Goal: Task Accomplishment & Management: Use online tool/utility

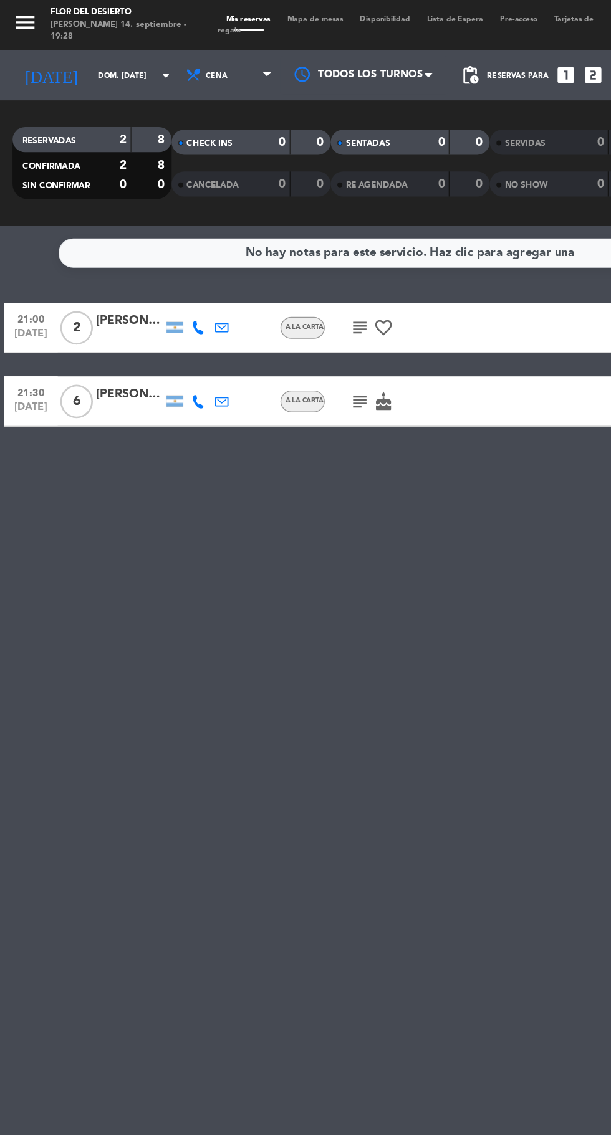
click at [218, 14] on span "Mapa de mesas" at bounding box center [234, 14] width 54 height 6
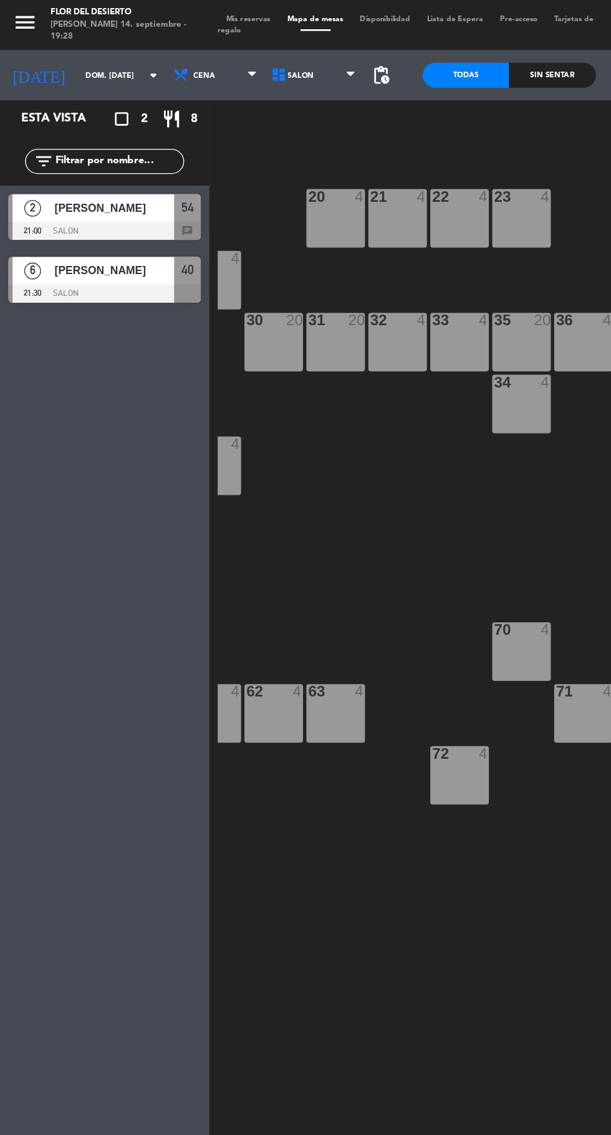
scroll to position [0, 111]
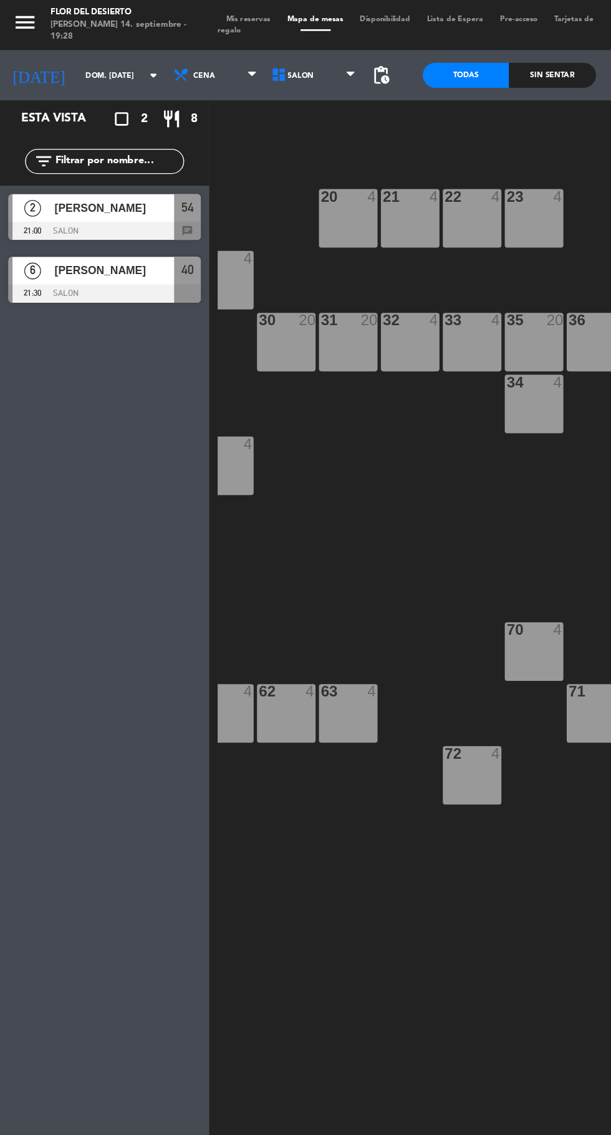
click at [243, 173] on div "20 4" at bounding box center [259, 163] width 44 height 44
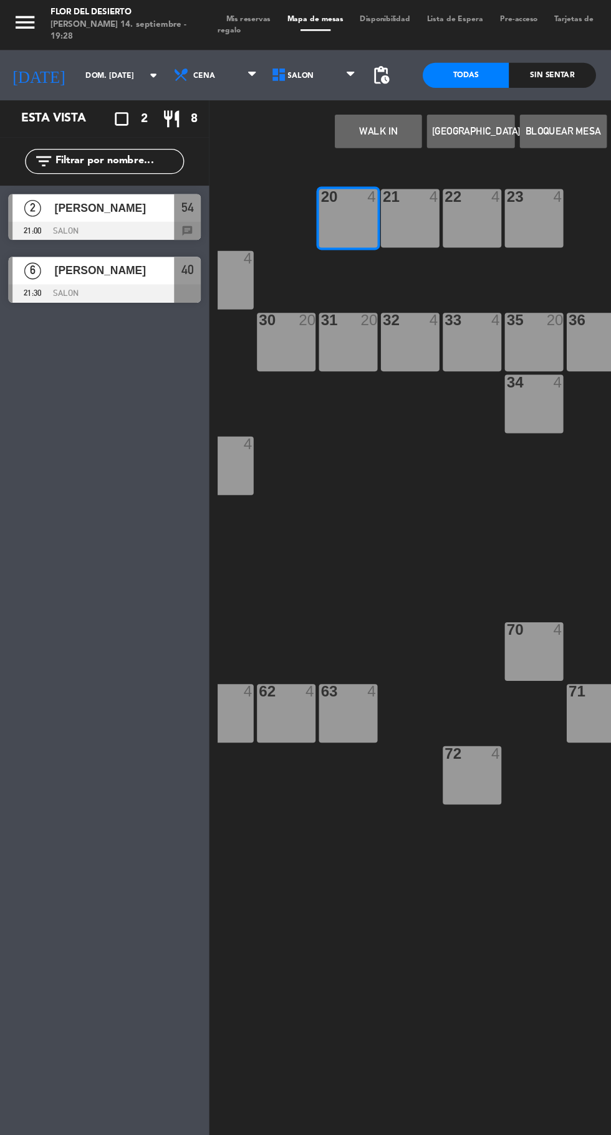
click at [277, 93] on button "WALK IN" at bounding box center [281, 97] width 65 height 25
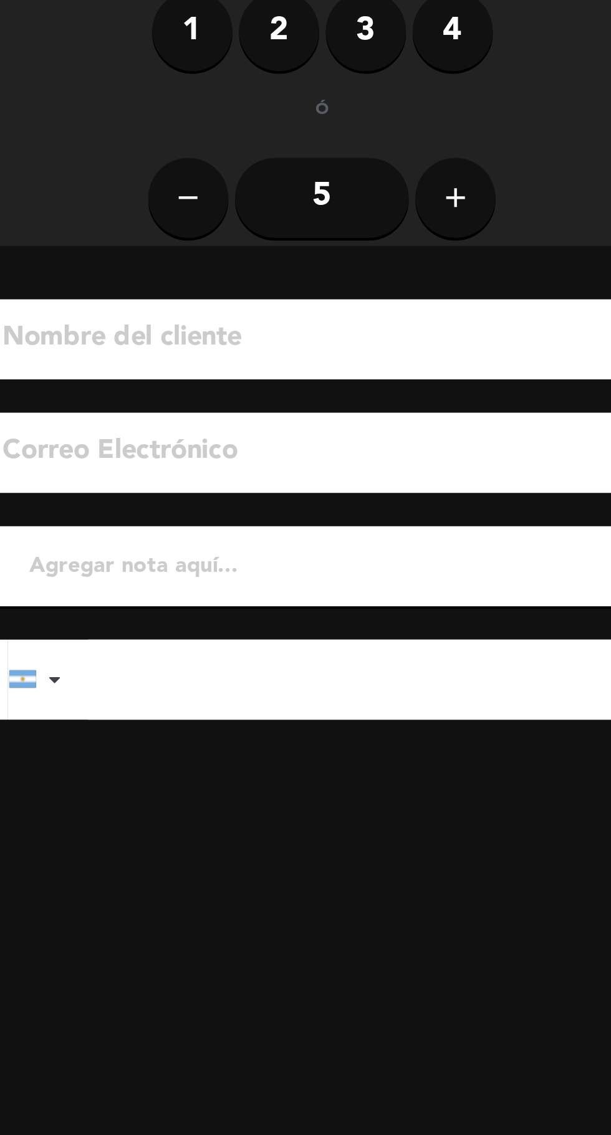
click at [97, 244] on input at bounding box center [214, 240] width 318 height 22
click at [97, 247] on input at bounding box center [214, 240] width 318 height 22
click at [94, 242] on input at bounding box center [214, 240] width 318 height 22
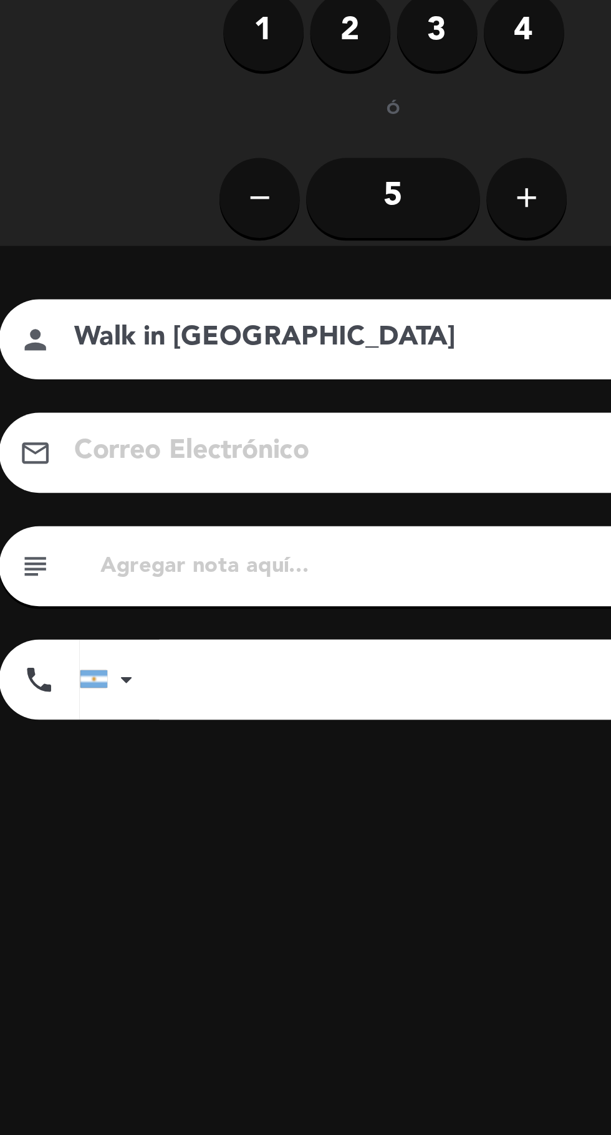
type input "Walk in [GEOGRAPHIC_DATA]"
click at [176, 109] on label "2" at bounding box center [185, 95] width 37 height 37
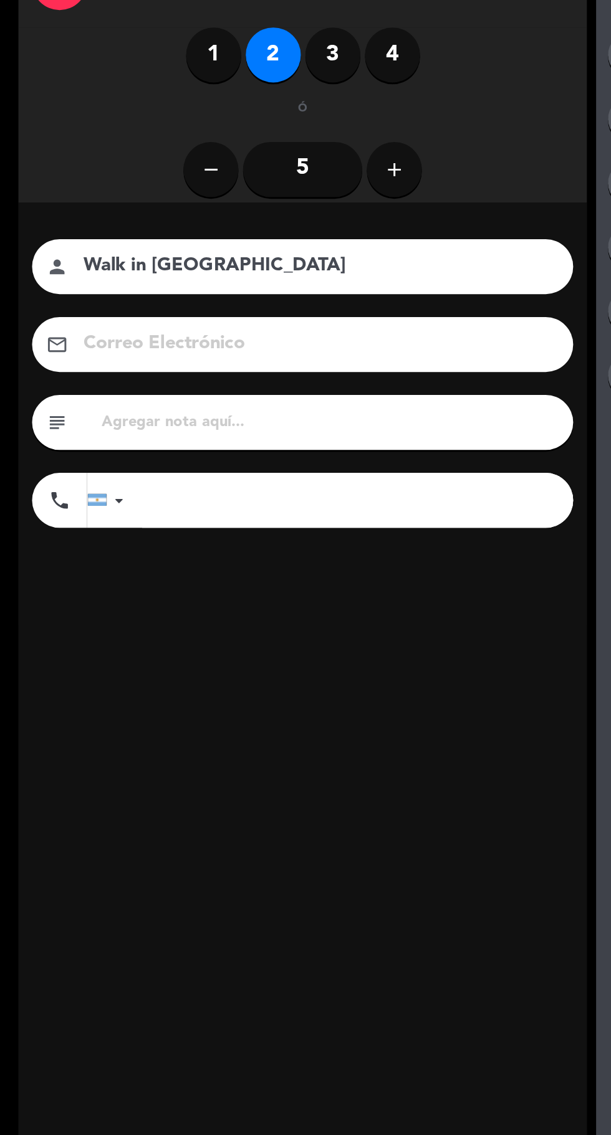
click at [110, 341] on input "text" at bounding box center [224, 345] width 312 height 17
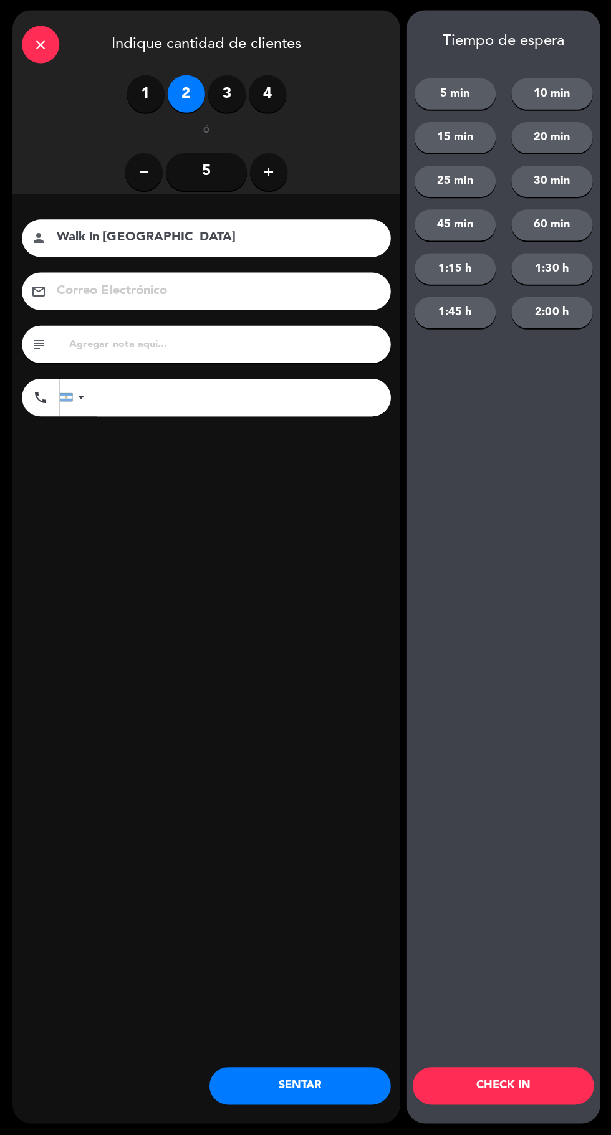
click at [349, 1075] on button "SENTAR" at bounding box center [299, 1085] width 181 height 37
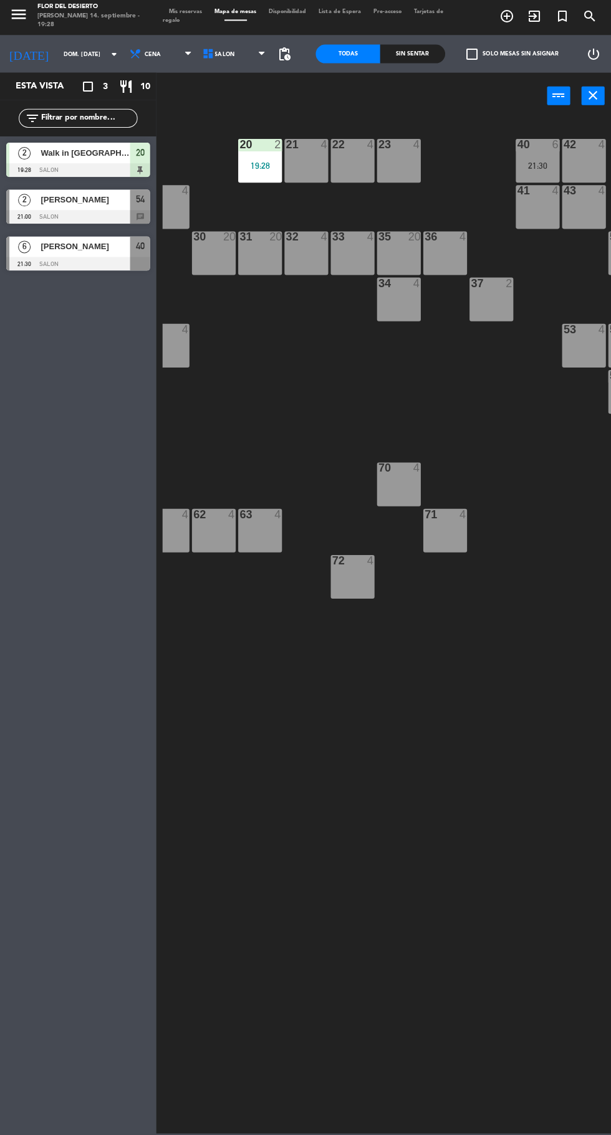
click at [44, 221] on div at bounding box center [77, 219] width 143 height 14
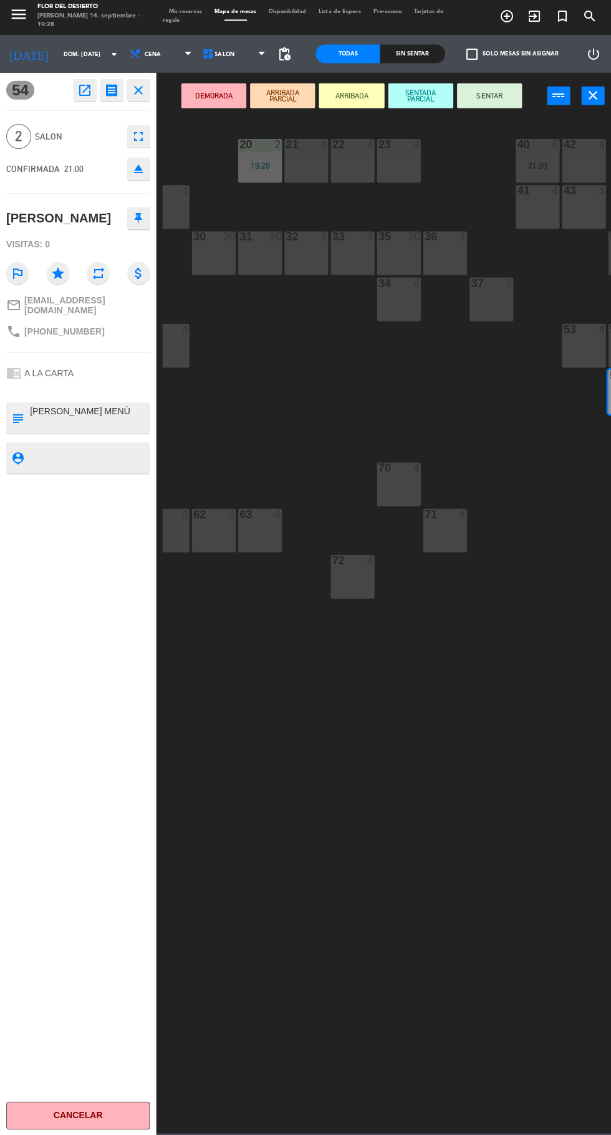
click at [386, 171] on div "23 4" at bounding box center [398, 163] width 44 height 44
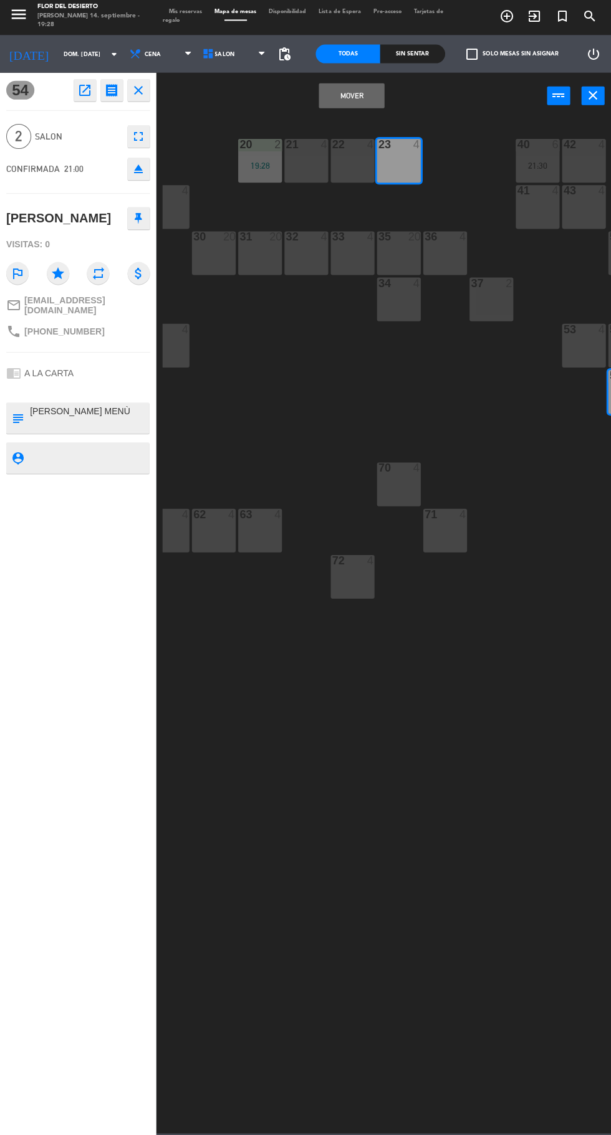
click at [341, 95] on button "Mover" at bounding box center [350, 97] width 65 height 25
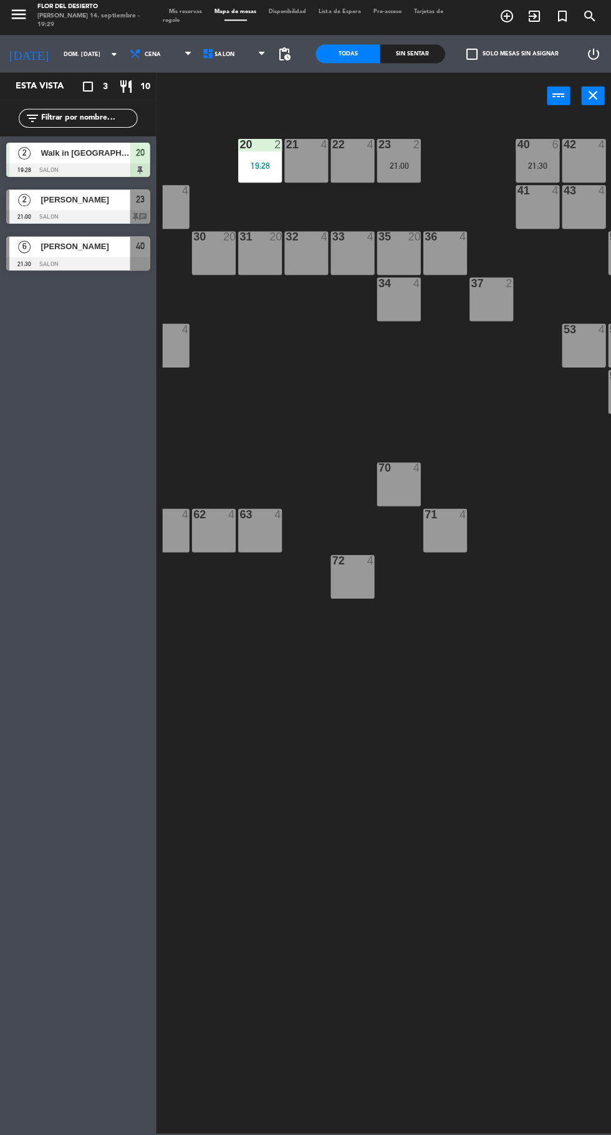
click at [42, 272] on div at bounding box center [77, 266] width 143 height 14
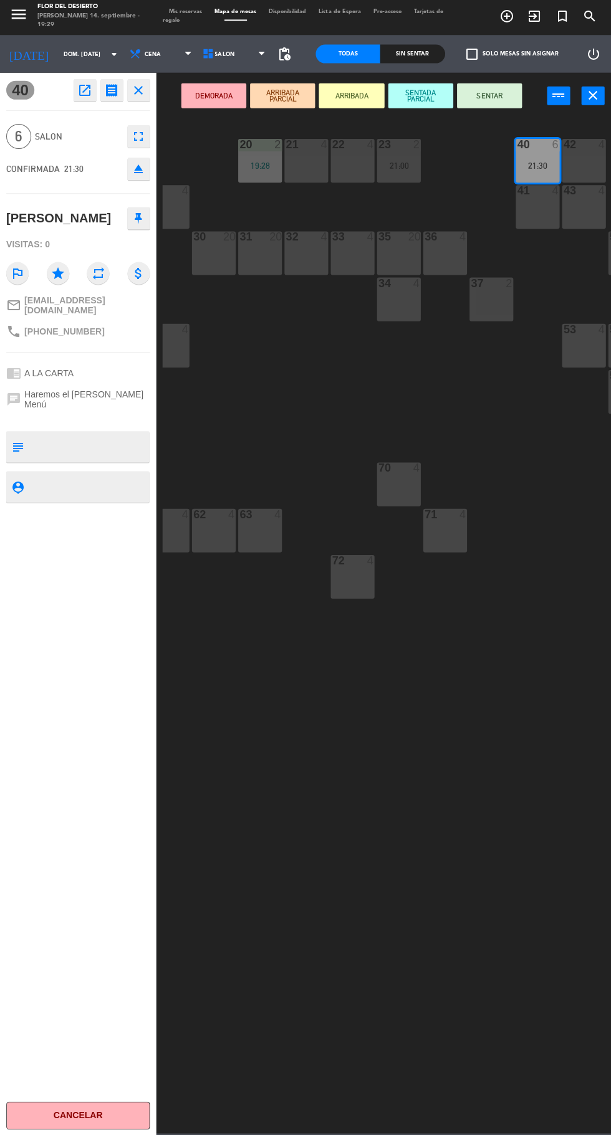
click at [204, 265] on div "30 20" at bounding box center [213, 255] width 44 height 44
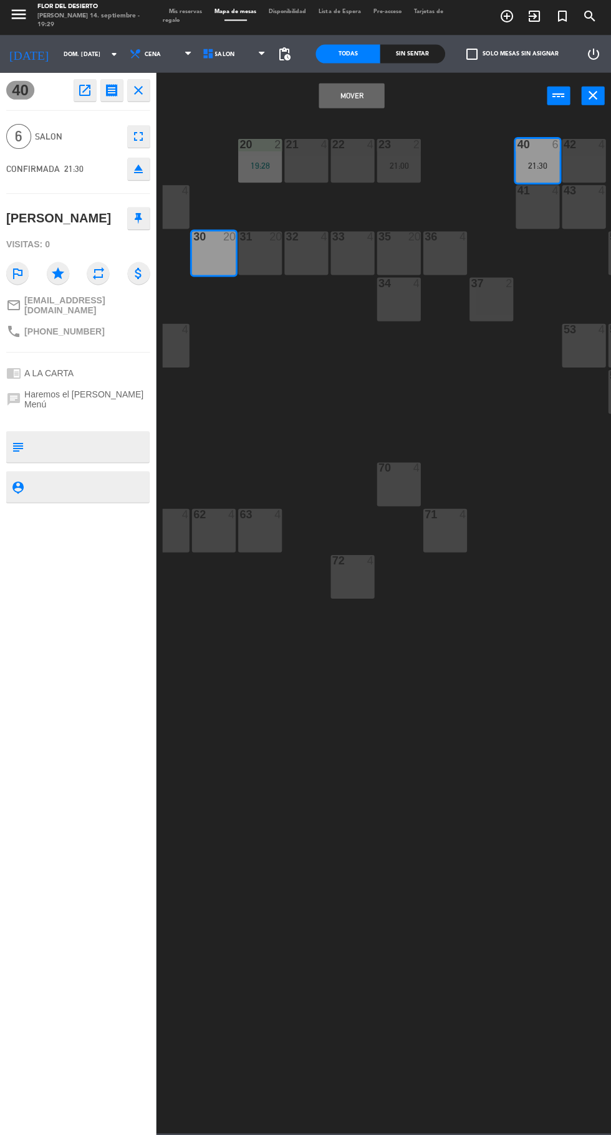
click at [331, 105] on button "Mover" at bounding box center [350, 97] width 65 height 25
